Goal: Task Accomplishment & Management: Use online tool/utility

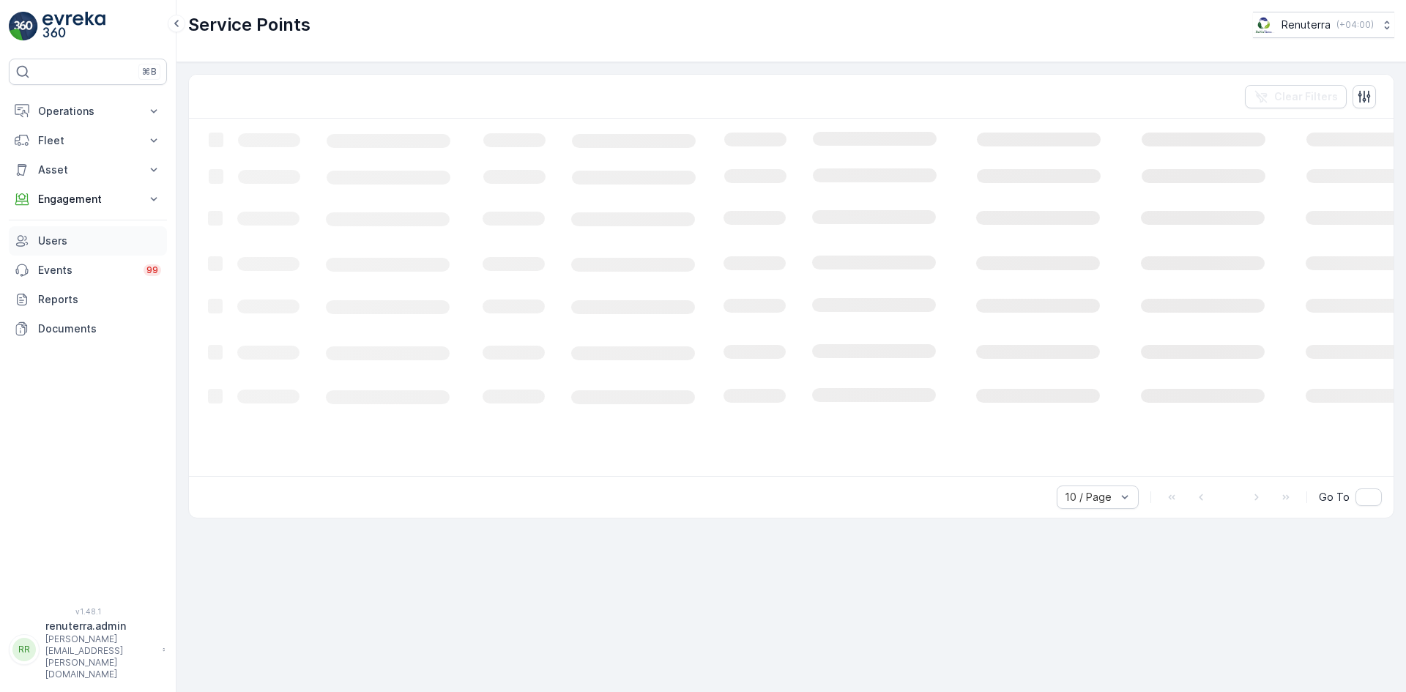
click at [76, 232] on link "Users" at bounding box center [88, 240] width 158 height 29
drag, startPoint x: 108, startPoint y: 195, endPoint x: 150, endPoint y: 199, distance: 41.9
click at [109, 196] on p "Engagement" at bounding box center [88, 199] width 100 height 15
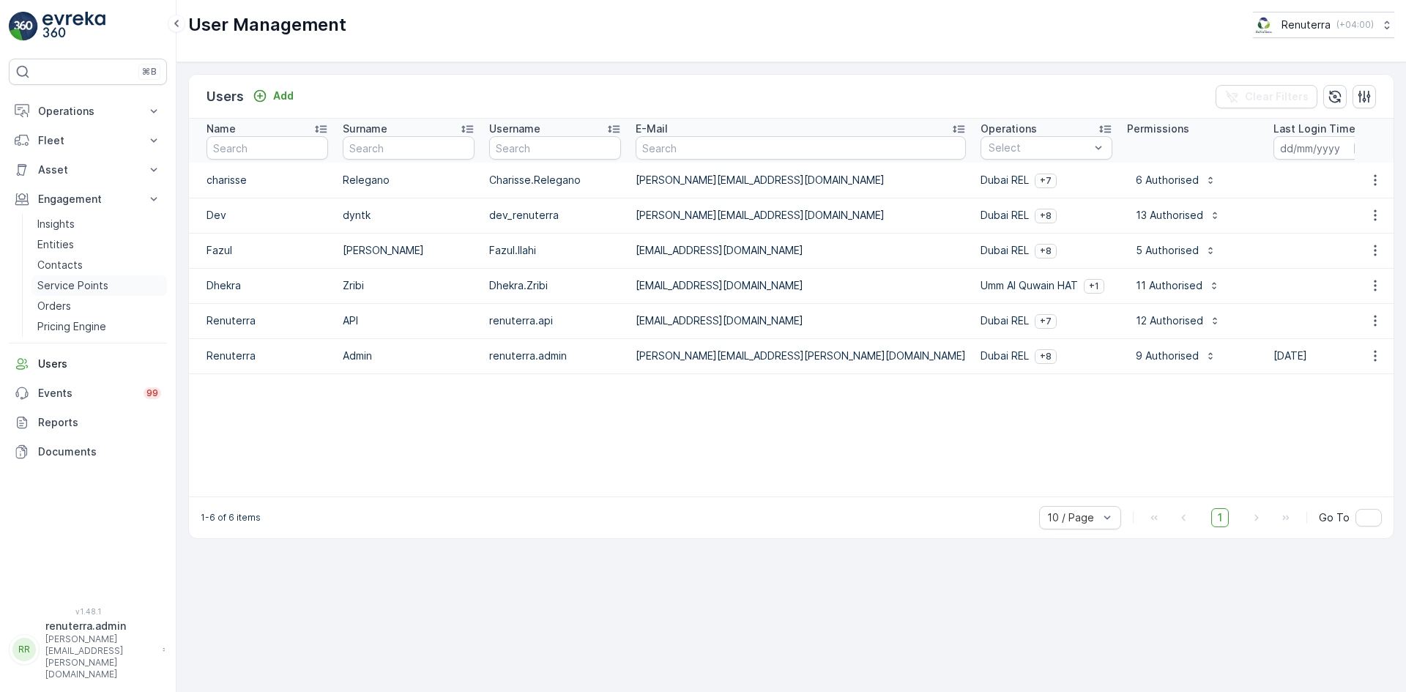
drag, startPoint x: 88, startPoint y: 281, endPoint x: 118, endPoint y: 277, distance: 30.3
click at [88, 282] on p "Service Points" at bounding box center [72, 285] width 71 height 15
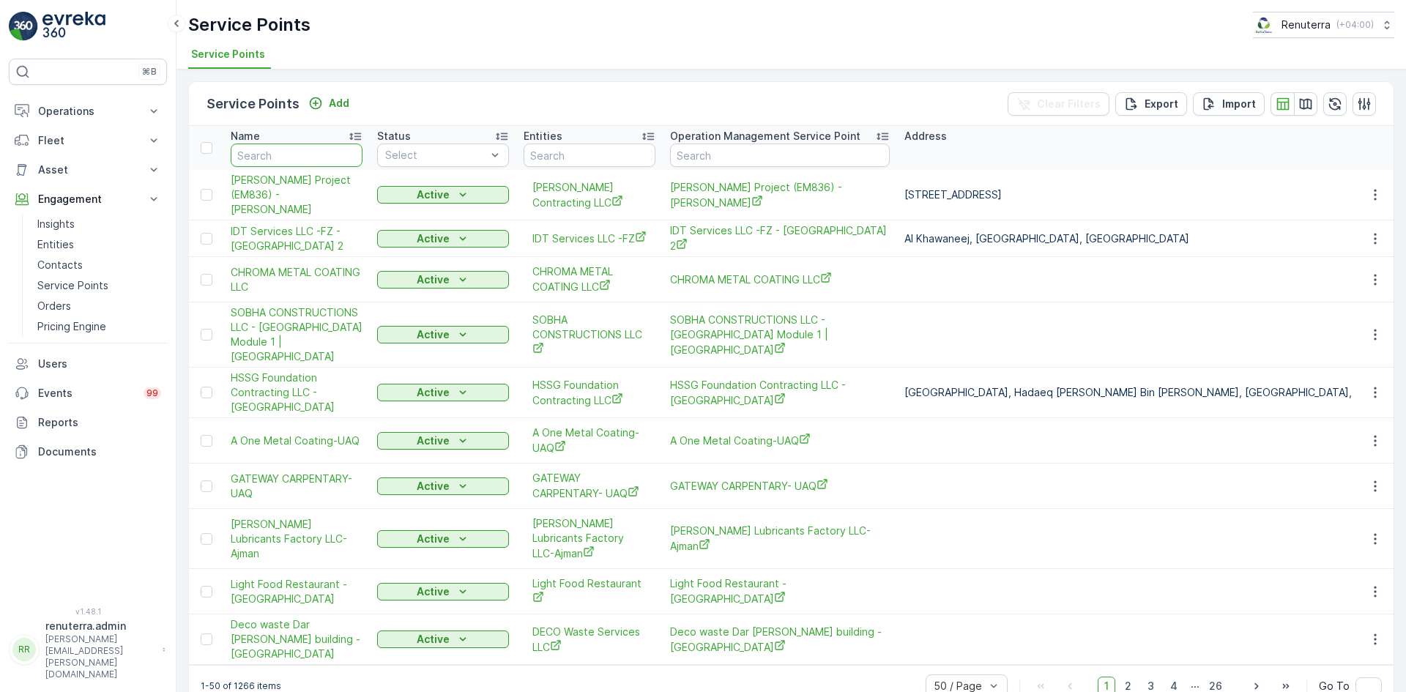
click at [261, 165] on input "text" at bounding box center [297, 154] width 132 height 23
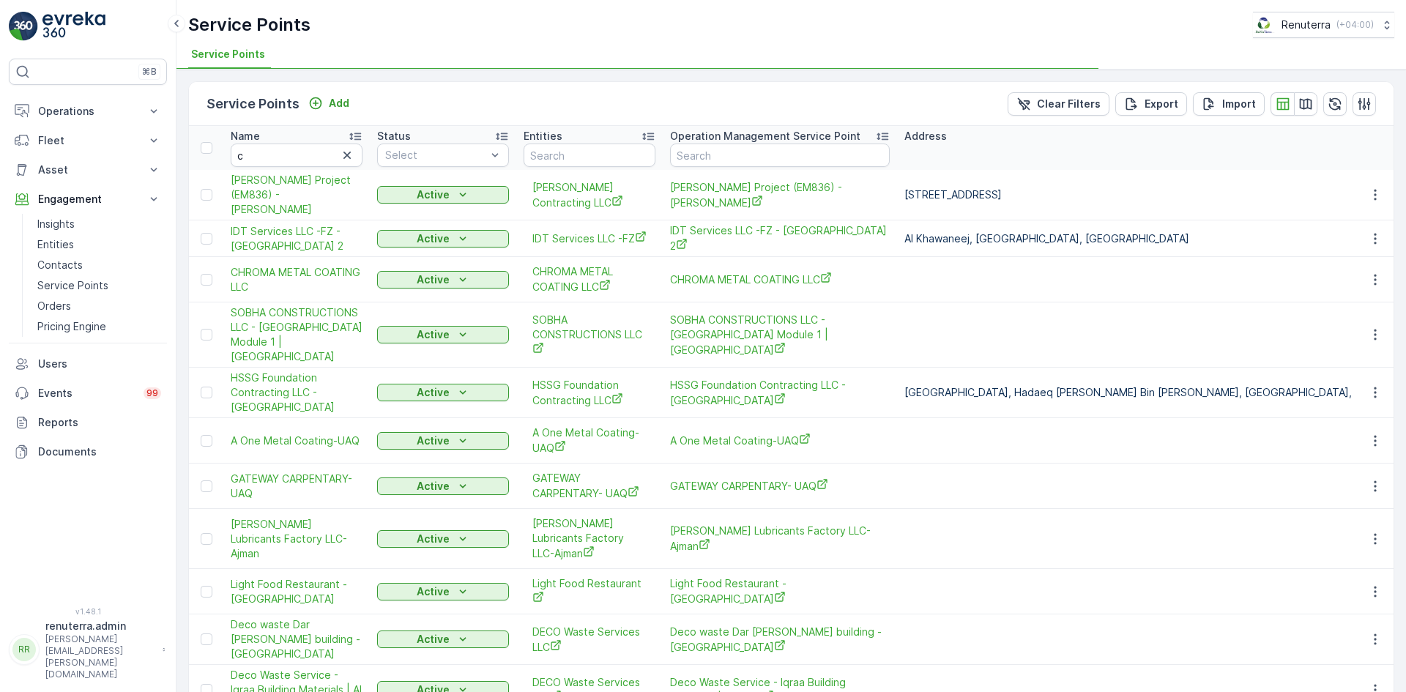
click at [299, 139] on div "Name" at bounding box center [297, 136] width 132 height 15
click at [279, 148] on input "c" at bounding box center [297, 154] width 132 height 23
type input "chen"
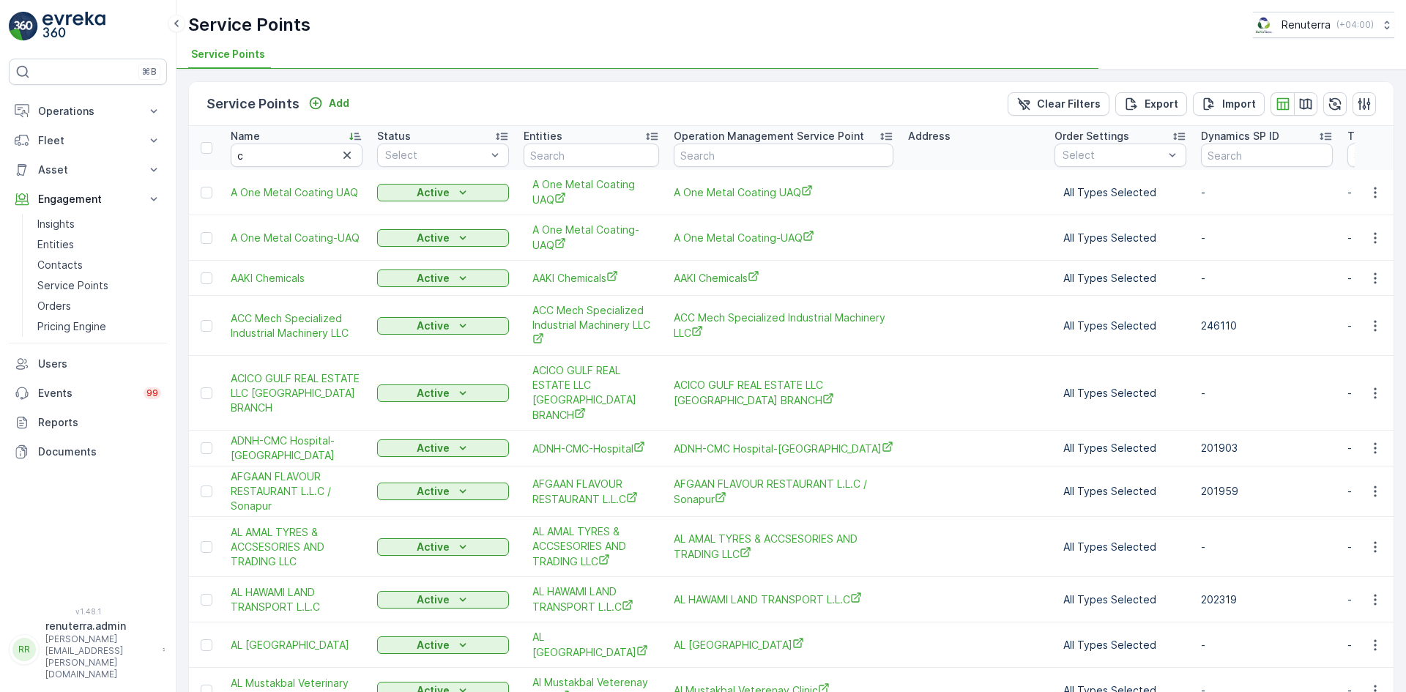
type input "chena"
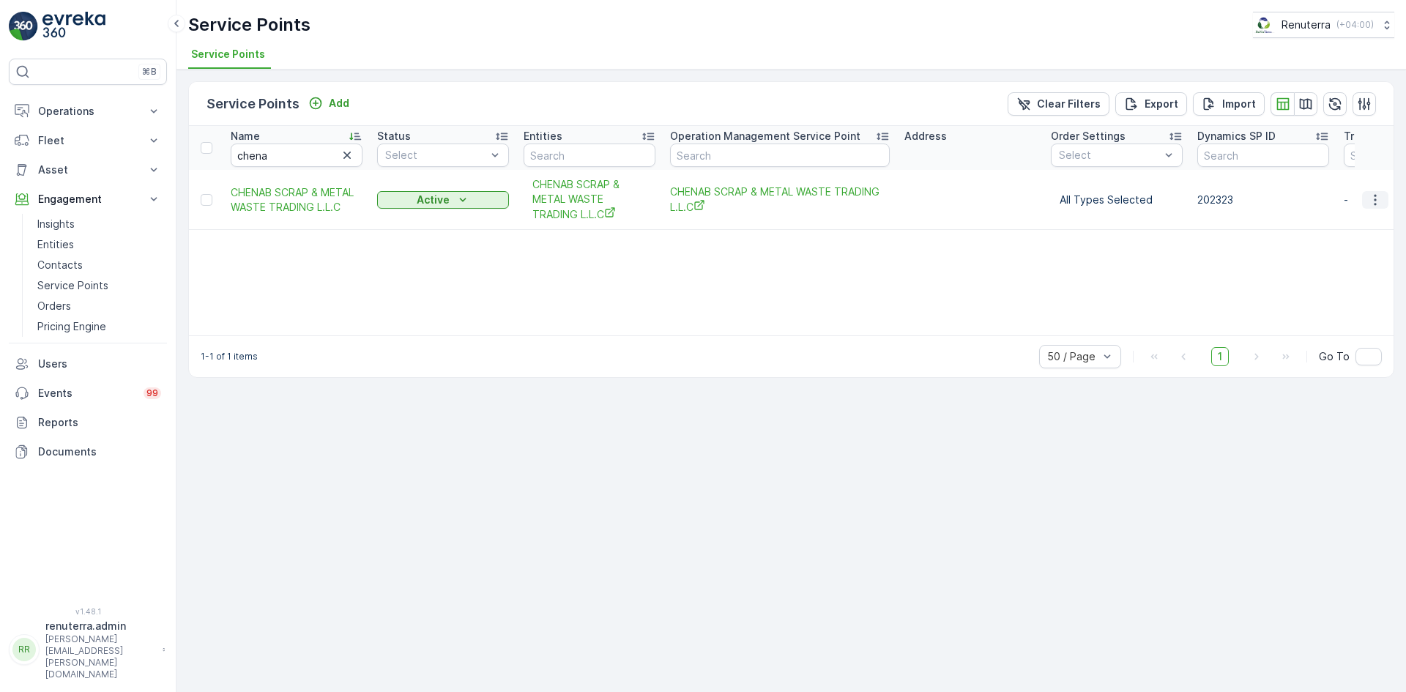
click at [1368, 201] on icon "button" at bounding box center [1375, 200] width 15 height 15
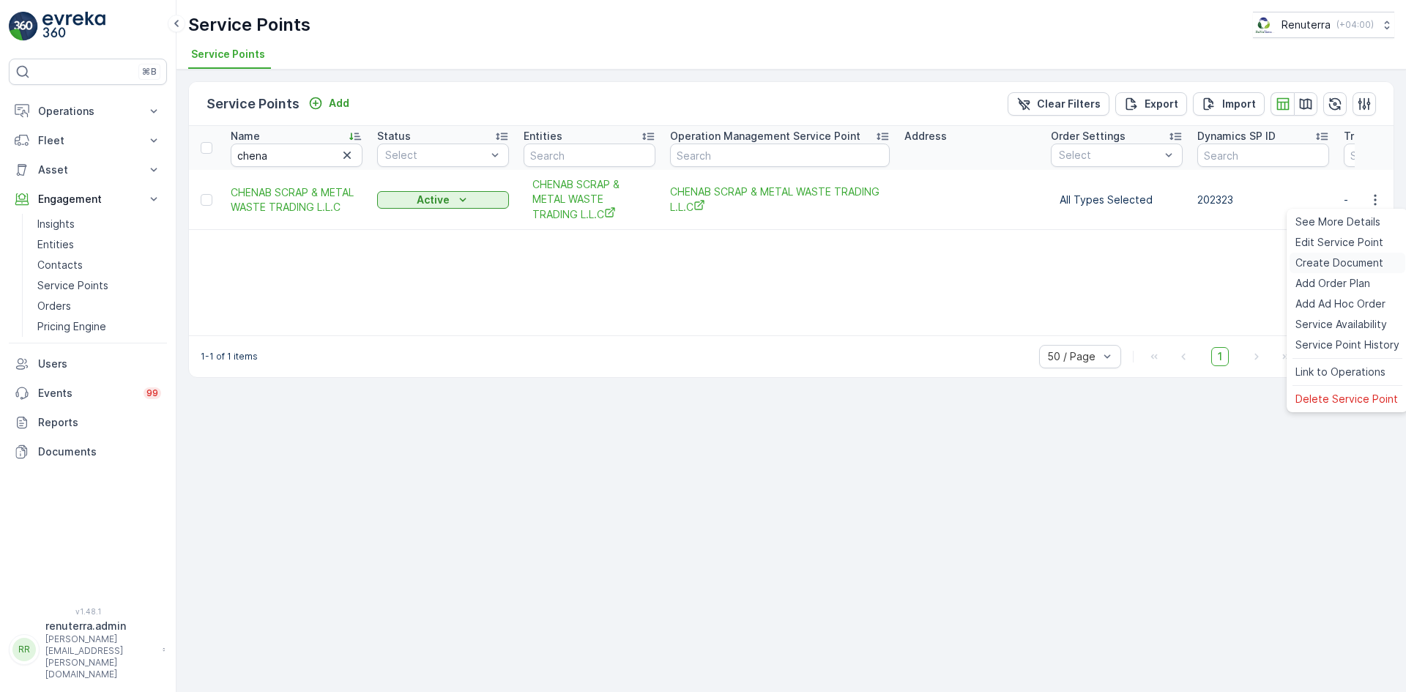
click at [1310, 257] on span "Create Document" at bounding box center [1339, 263] width 88 height 15
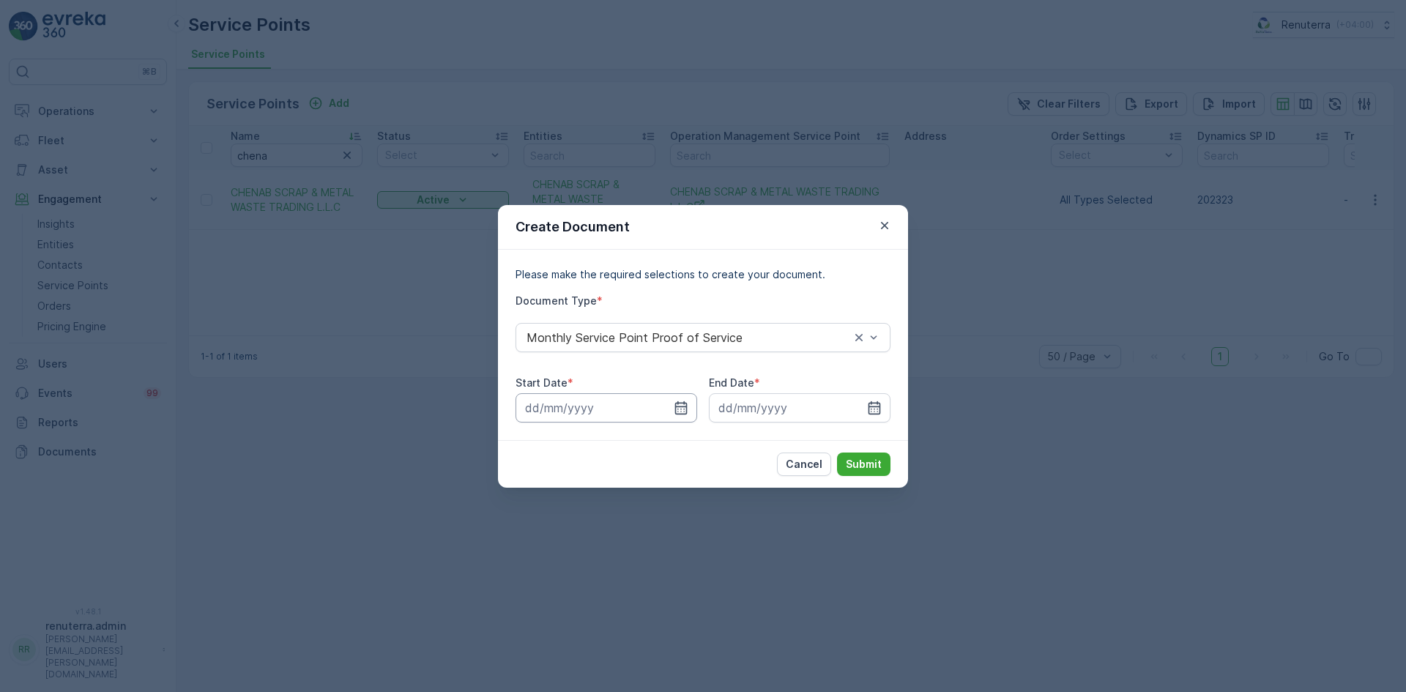
drag, startPoint x: 684, startPoint y: 405, endPoint x: 674, endPoint y: 397, distance: 12.5
click at [681, 405] on icon "button" at bounding box center [681, 407] width 15 height 15
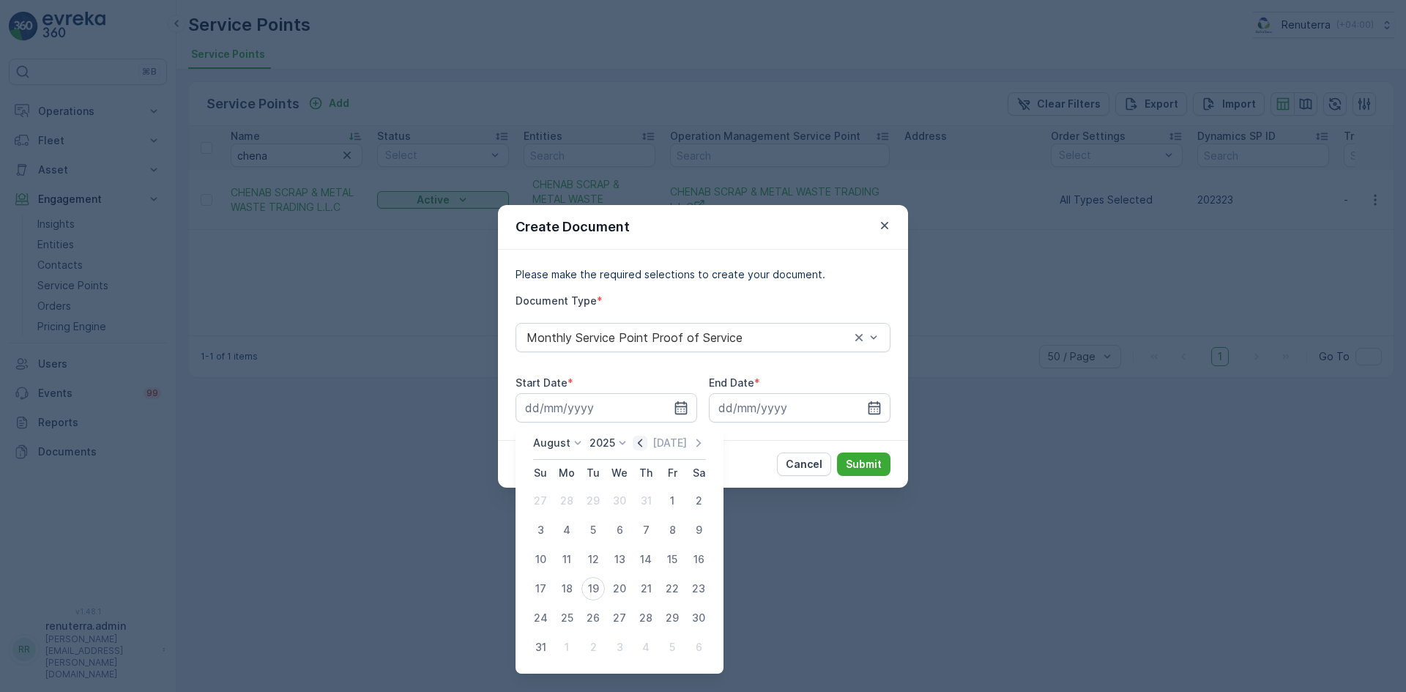
click at [642, 443] on icon "button" at bounding box center [640, 443] width 15 height 15
click at [644, 447] on icon "button" at bounding box center [640, 443] width 15 height 15
click at [643, 442] on icon "button" at bounding box center [640, 443] width 15 height 15
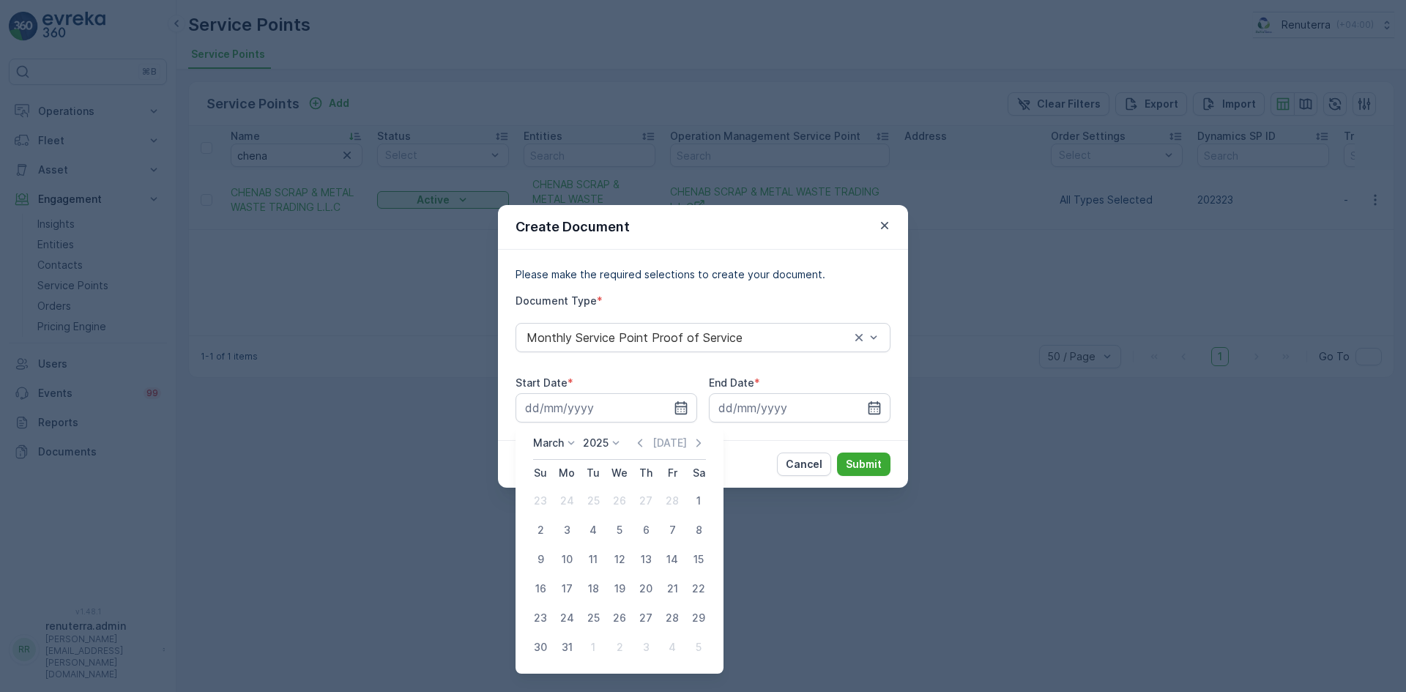
drag, startPoint x: 709, startPoint y: 496, endPoint x: 702, endPoint y: 496, distance: 7.4
click at [704, 496] on button "1" at bounding box center [698, 501] width 26 height 26
type input "01.03.2025"
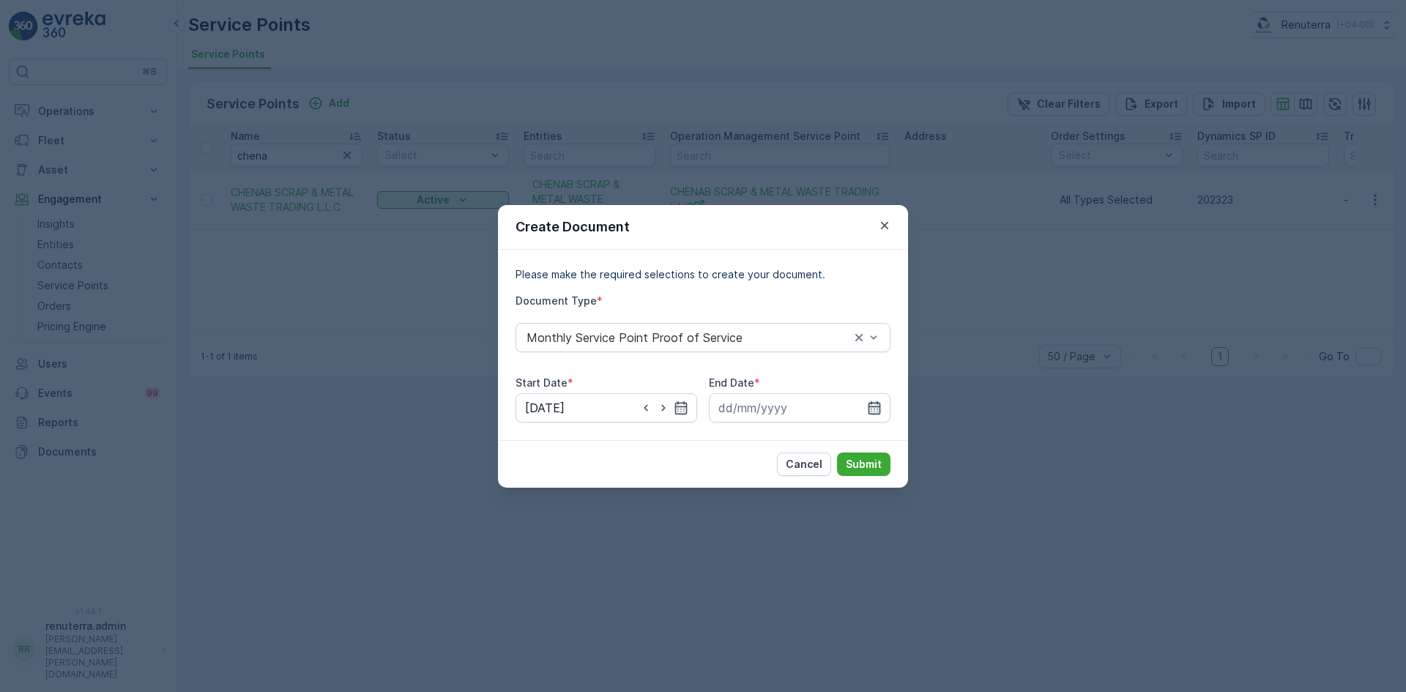
click at [874, 409] on icon "button" at bounding box center [874, 407] width 15 height 15
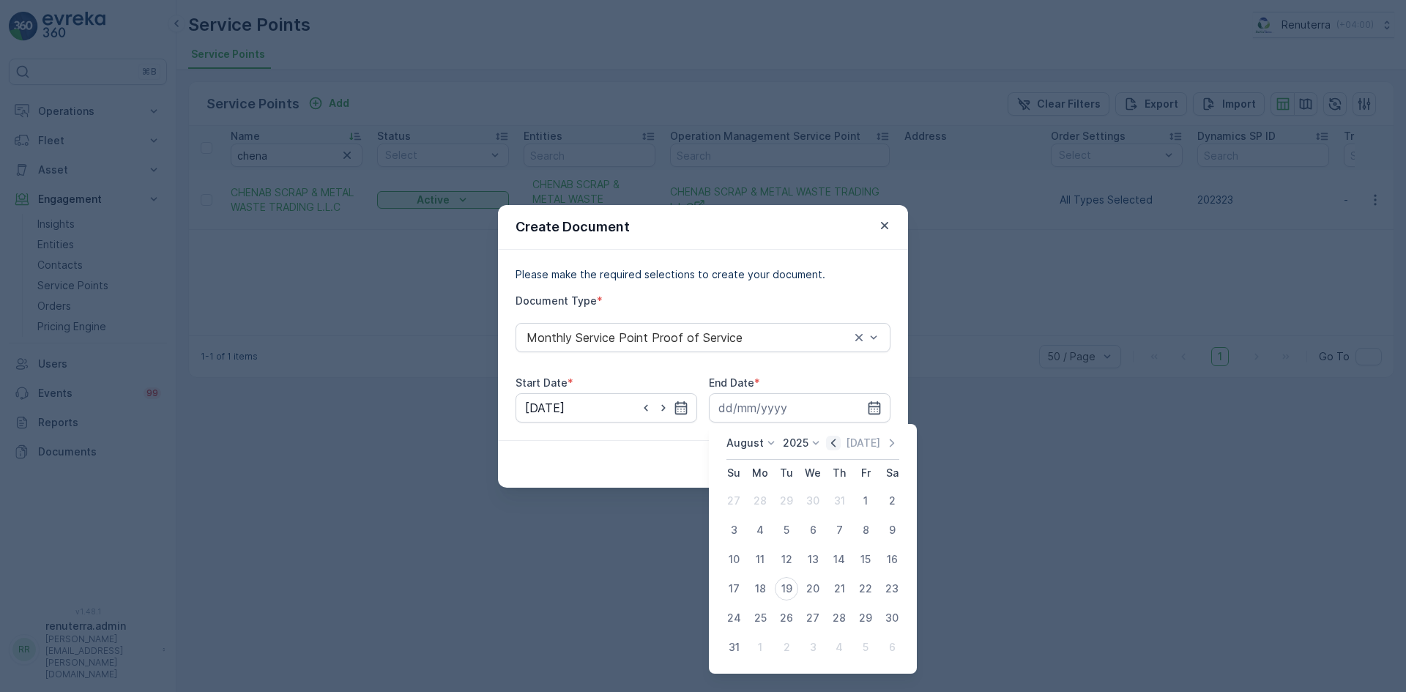
click at [835, 445] on icon "button" at bounding box center [833, 443] width 4 height 8
click at [836, 441] on icon "button" at bounding box center [833, 443] width 15 height 15
click at [834, 443] on icon "button" at bounding box center [833, 443] width 15 height 15
click at [839, 441] on icon "button" at bounding box center [833, 443] width 15 height 15
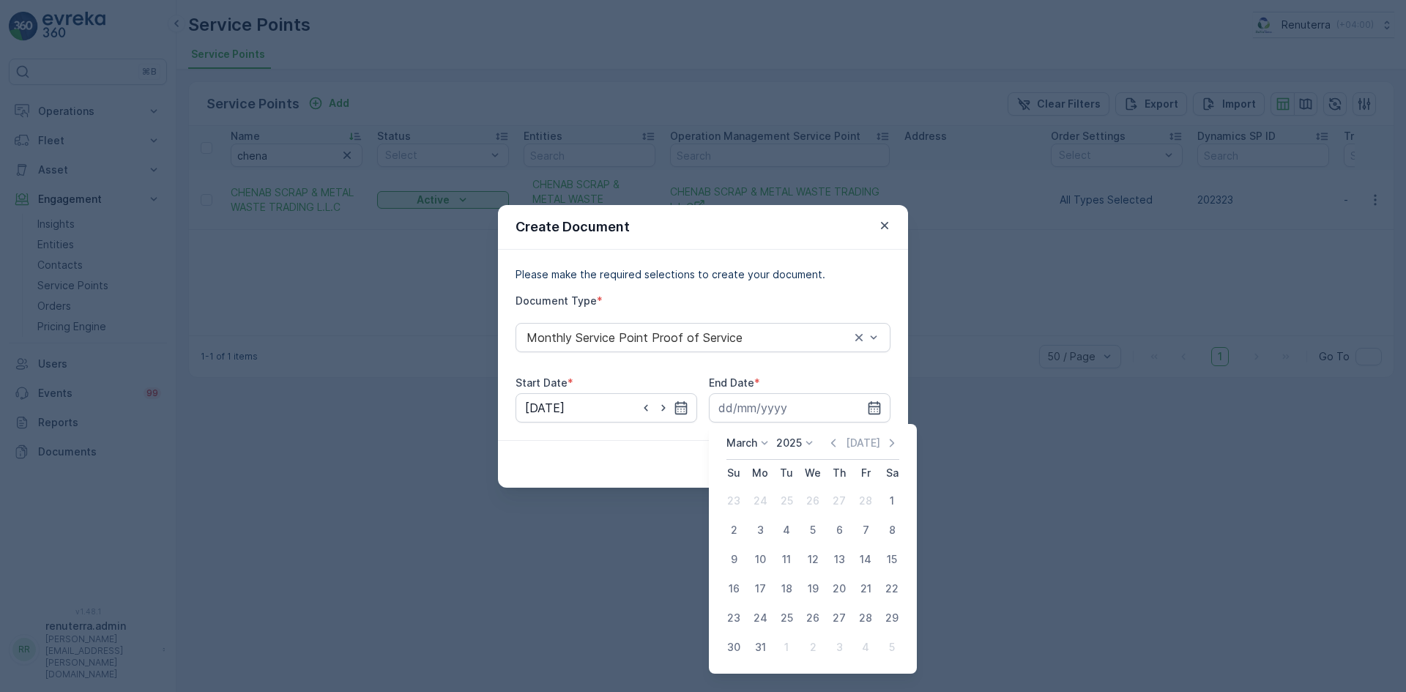
click at [752, 650] on div "31" at bounding box center [759, 646] width 23 height 23
type input "31.03.2025"
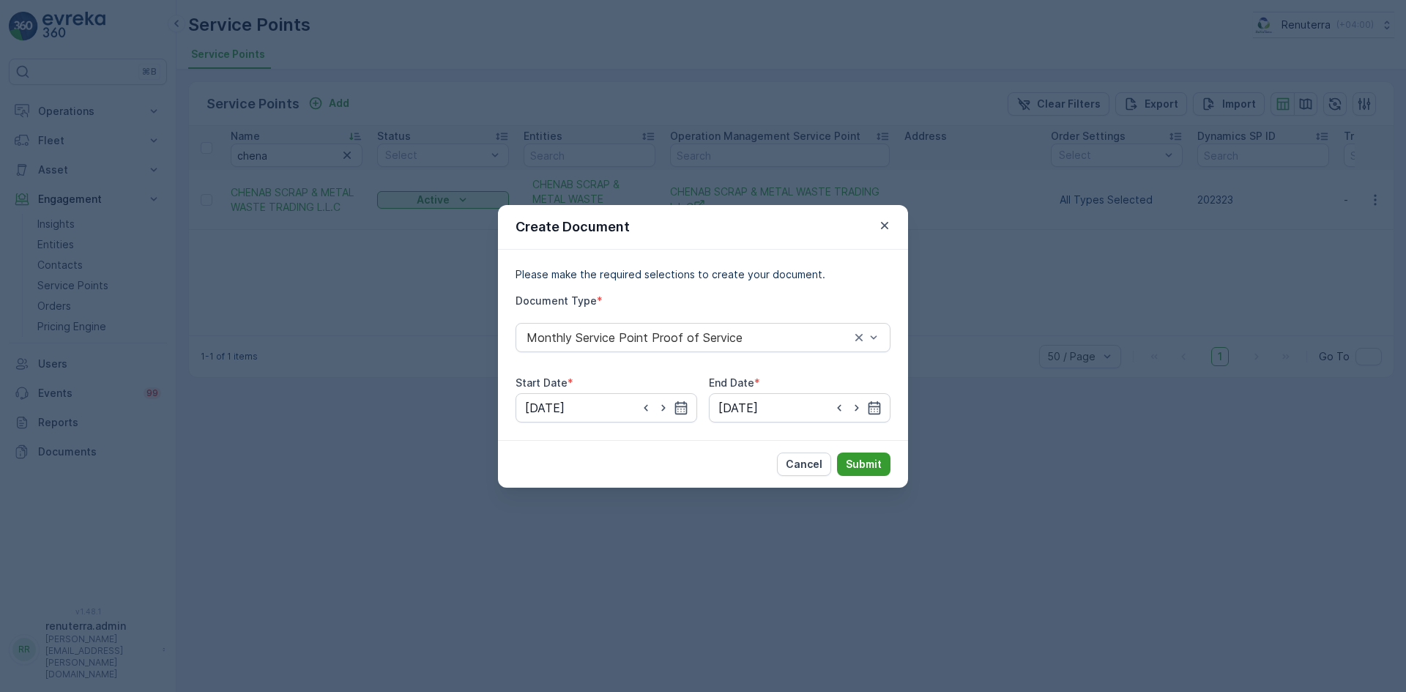
click at [862, 468] on p "Submit" at bounding box center [864, 464] width 36 height 15
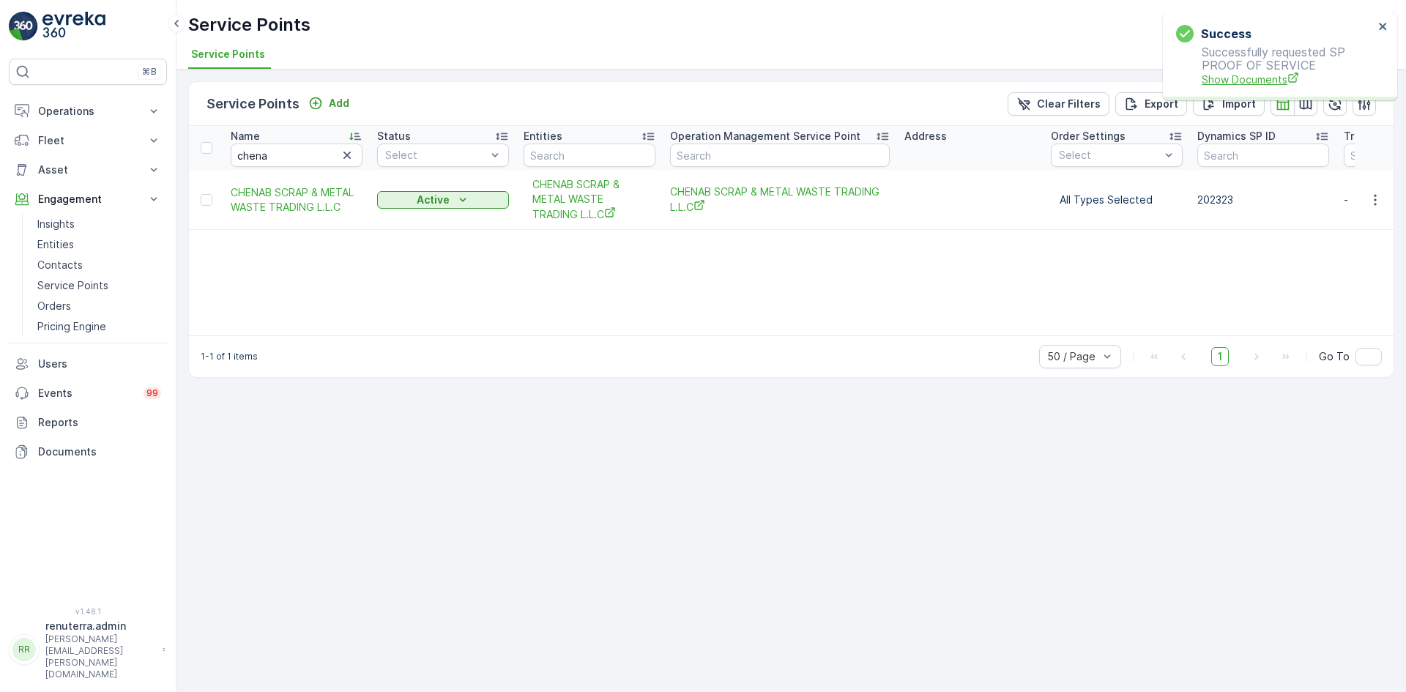
click at [1260, 82] on span "Show Documents" at bounding box center [1287, 79] width 172 height 15
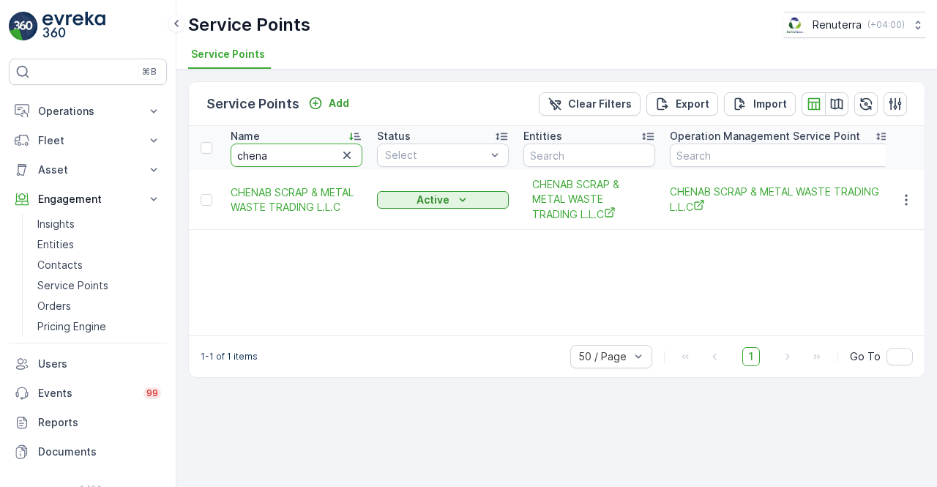
click at [271, 154] on input "chena" at bounding box center [297, 154] width 132 height 23
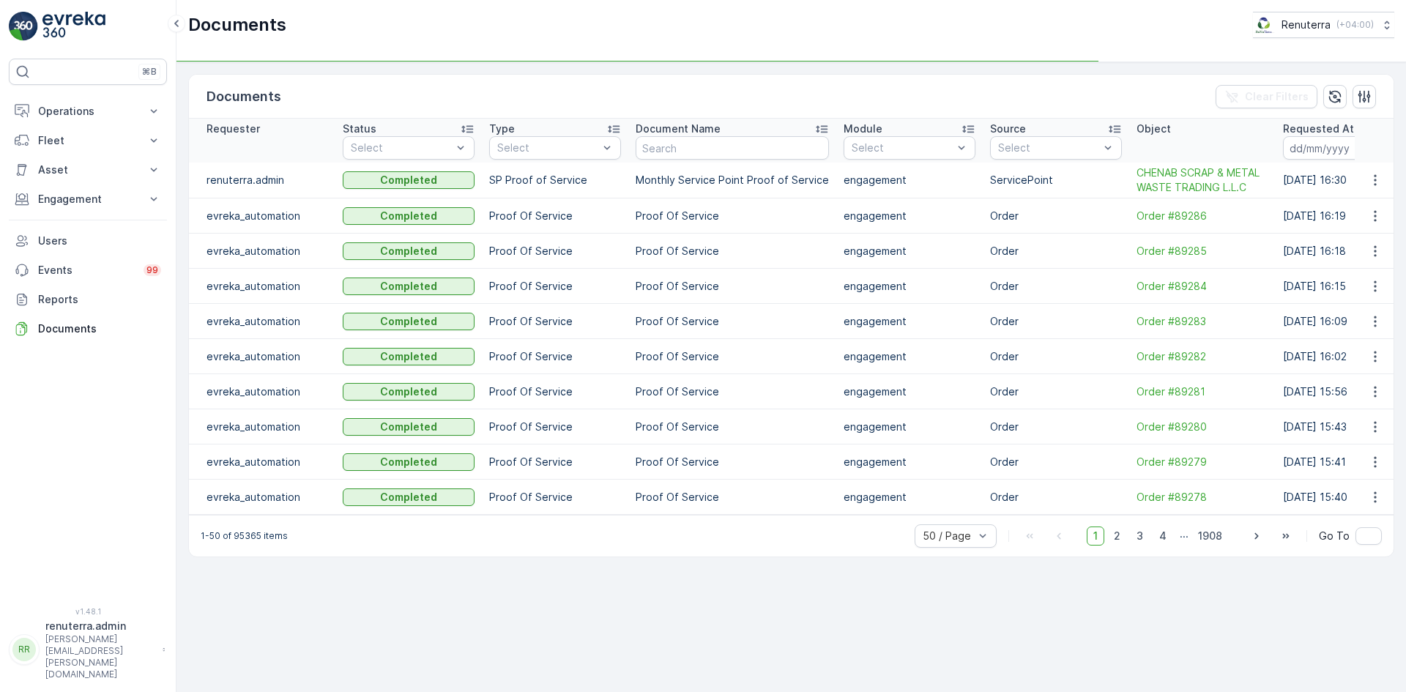
drag, startPoint x: 1364, startPoint y: 182, endPoint x: 1355, endPoint y: 197, distance: 17.7
click at [1364, 184] on button "button" at bounding box center [1375, 180] width 26 height 18
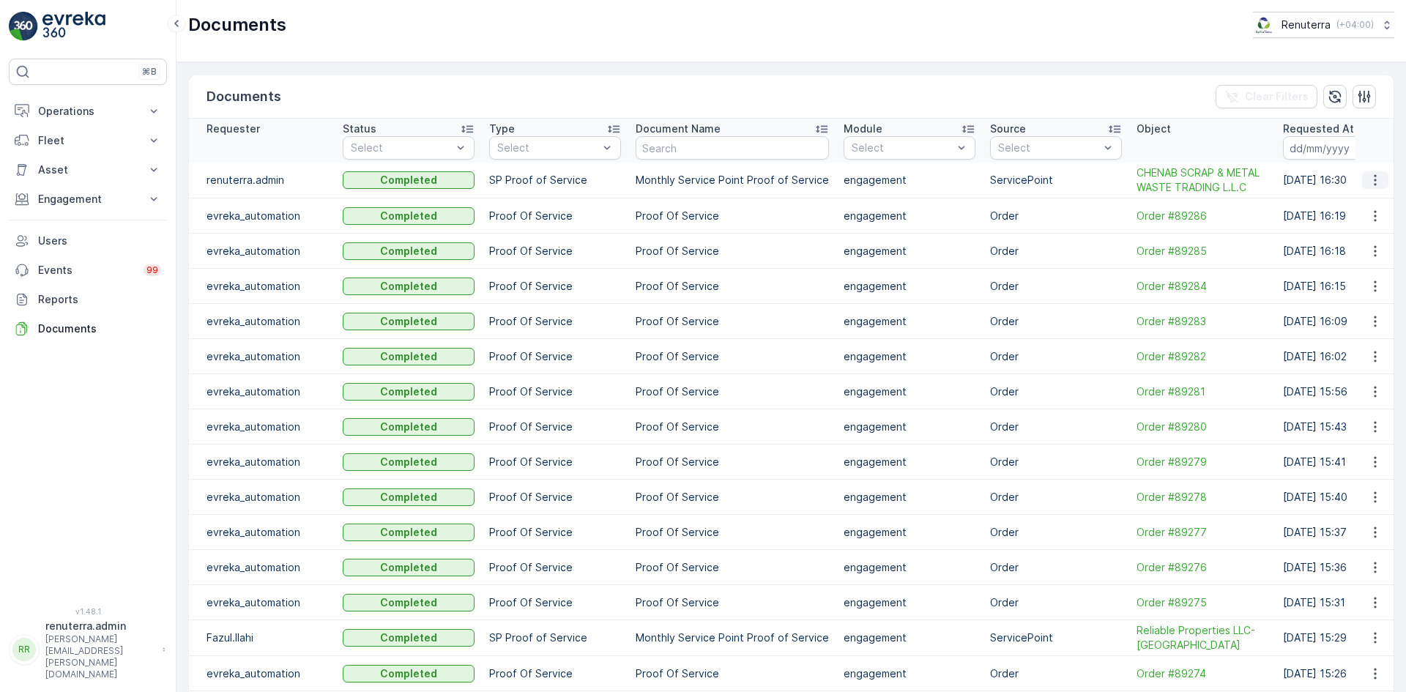
drag, startPoint x: 1369, startPoint y: 182, endPoint x: 1359, endPoint y: 187, distance: 11.8
click at [1368, 182] on icon "button" at bounding box center [1375, 180] width 15 height 15
click at [1349, 201] on span "See Details" at bounding box center [1371, 202] width 56 height 15
